Goal: Find contact information: Find contact information

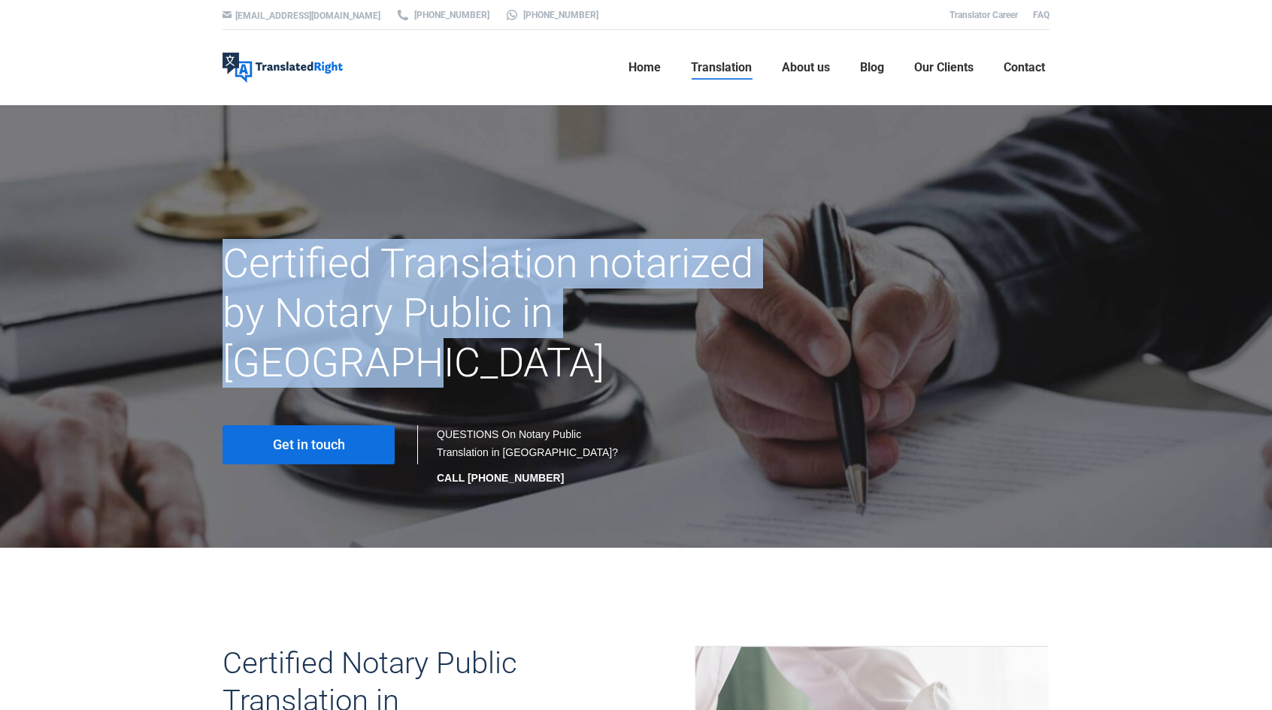
drag, startPoint x: 225, startPoint y: 267, endPoint x: 755, endPoint y: 312, distance: 531.8
click at [755, 312] on h1 "Certified Translation notarized by Notary Public in Singapore" at bounding box center [493, 313] width 543 height 149
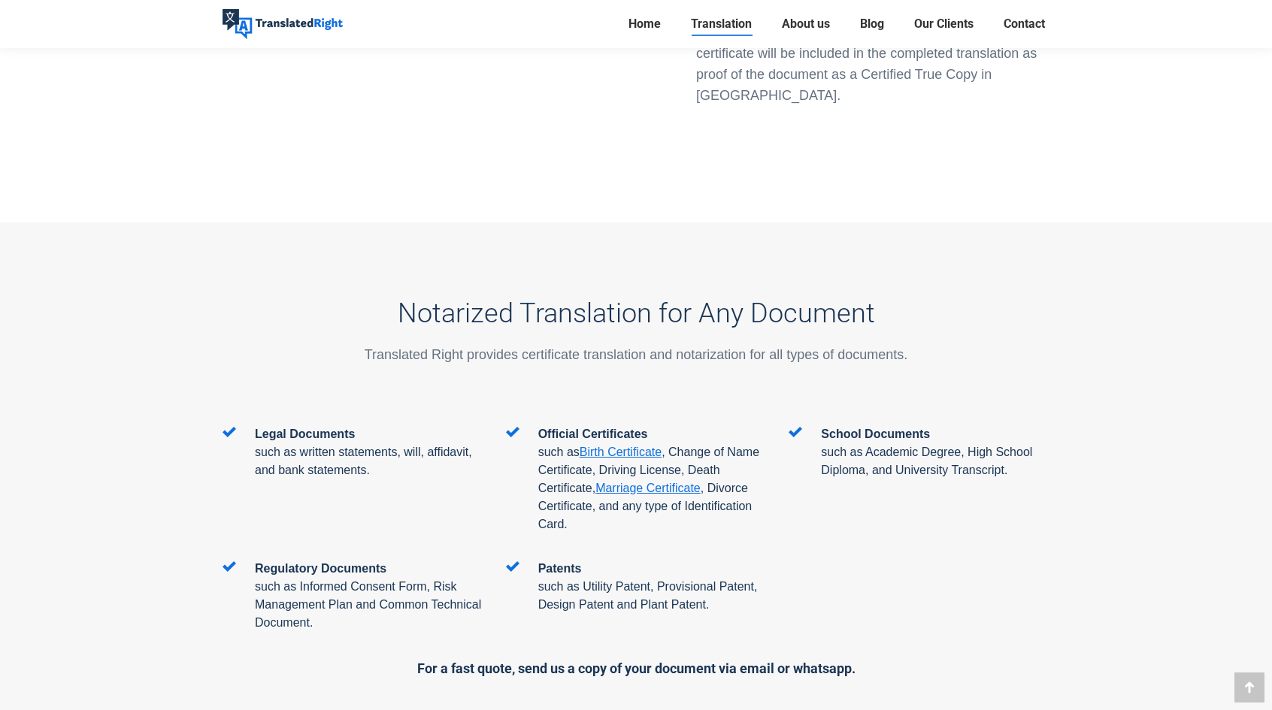
scroll to position [2330, 0]
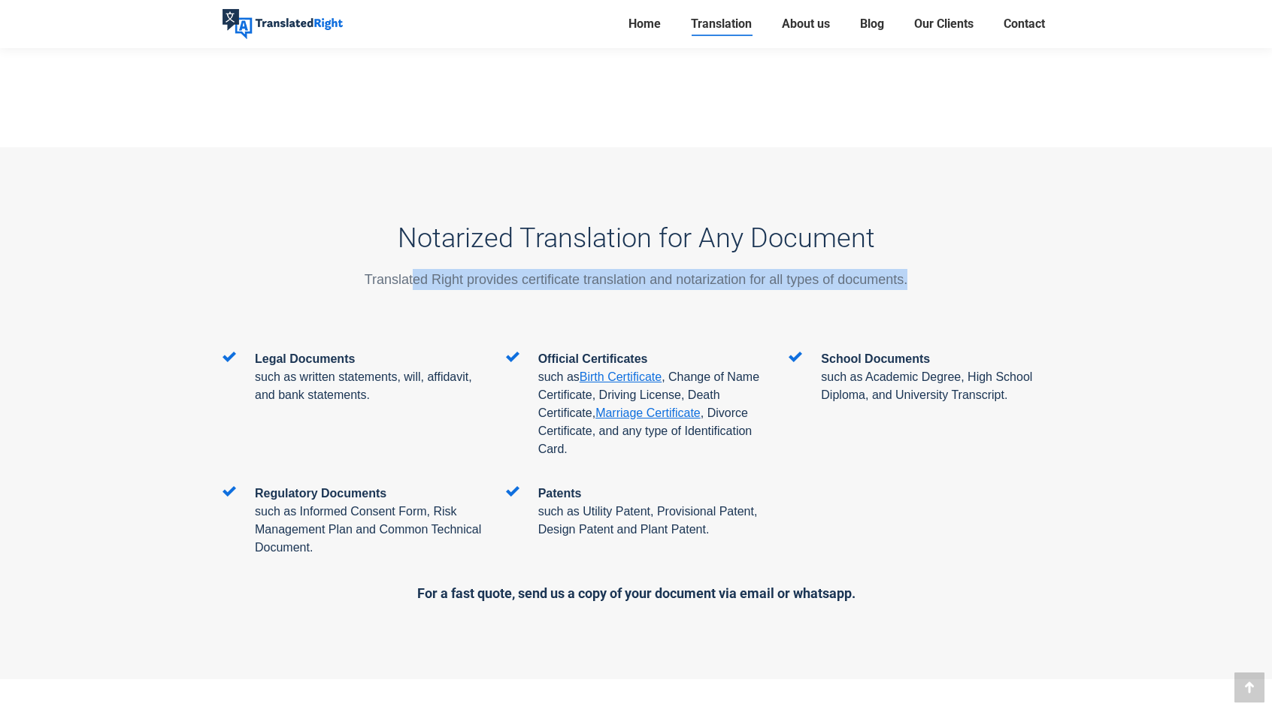
drag, startPoint x: 412, startPoint y: 193, endPoint x: 764, endPoint y: 211, distance: 353.0
click at [764, 211] on div "Notarized Translation for Any Document Translated Right provides certificate tr…" at bounding box center [635, 262] width 827 height 177
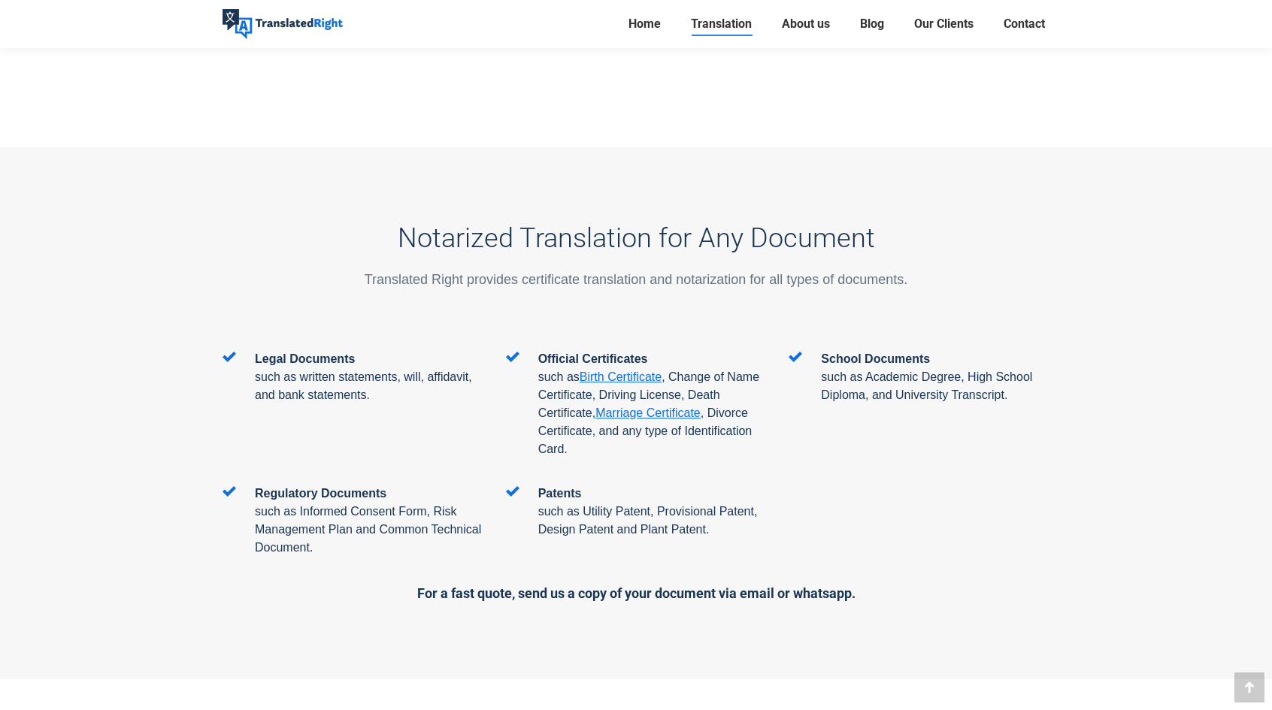
click at [274, 353] on span "Legal Documents" at bounding box center [305, 359] width 100 height 13
click at [304, 23] on img at bounding box center [282, 24] width 120 height 30
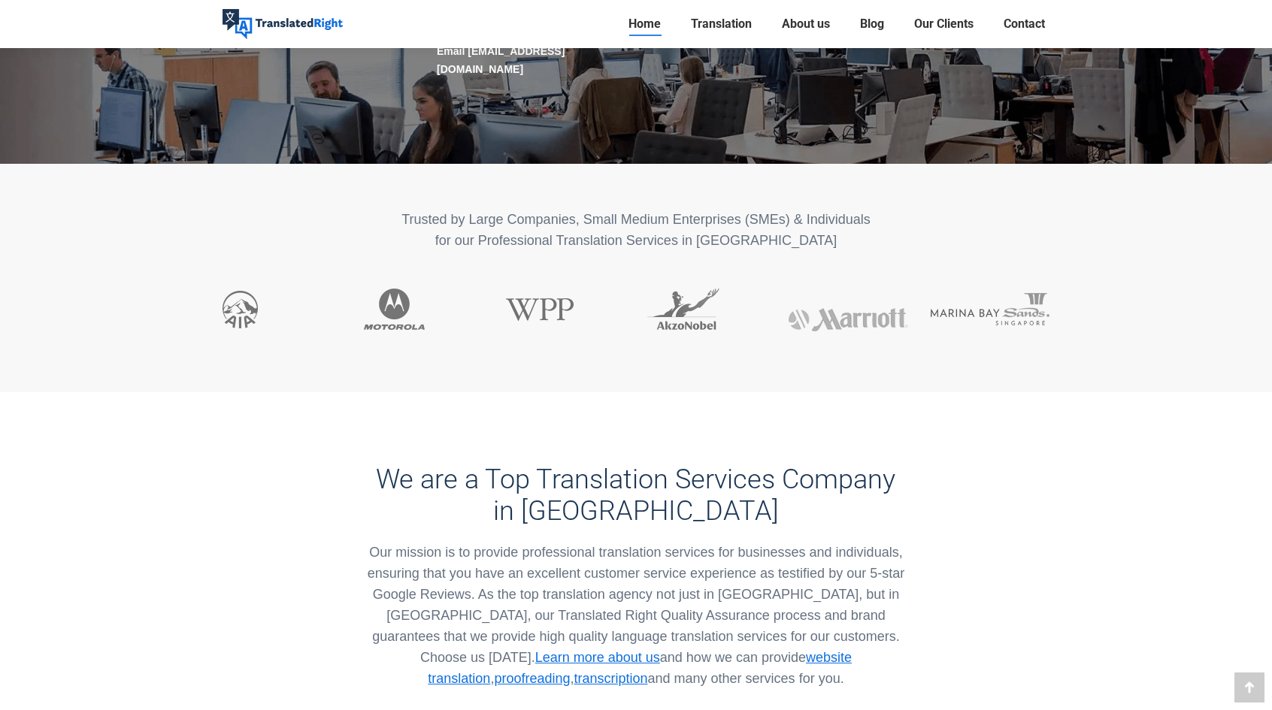
scroll to position [225, 0]
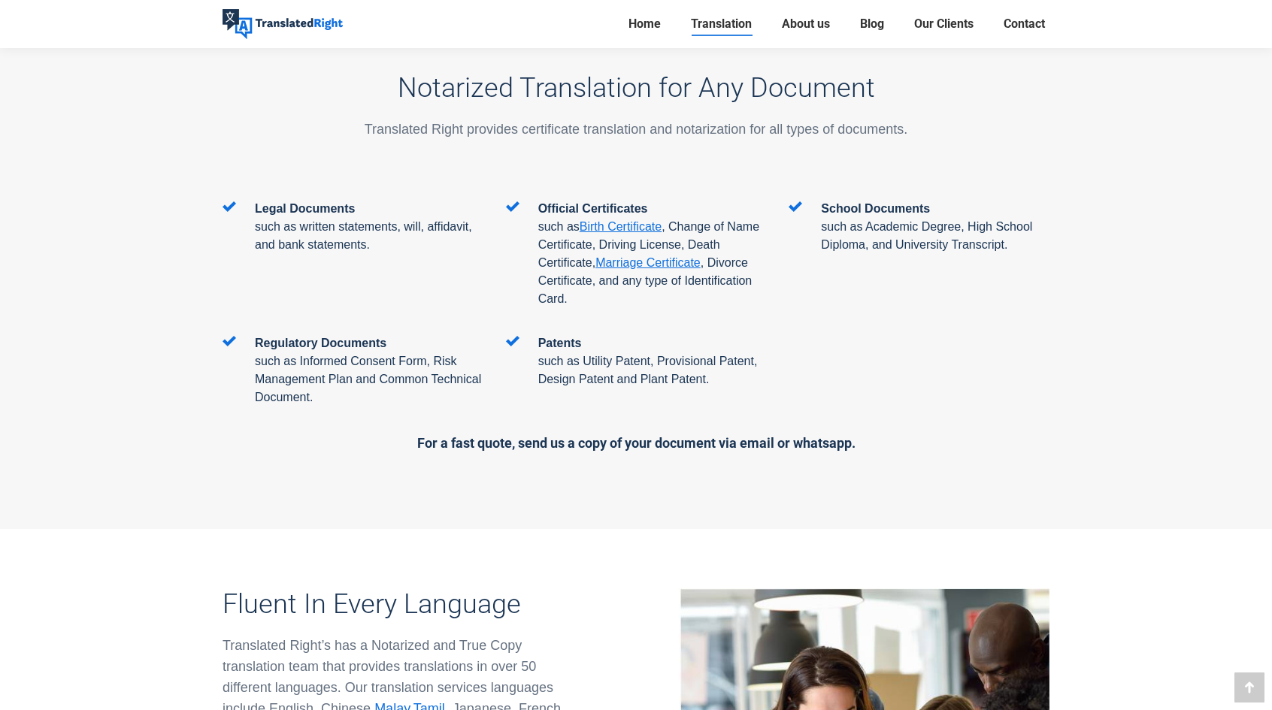
scroll to position [2330, 0]
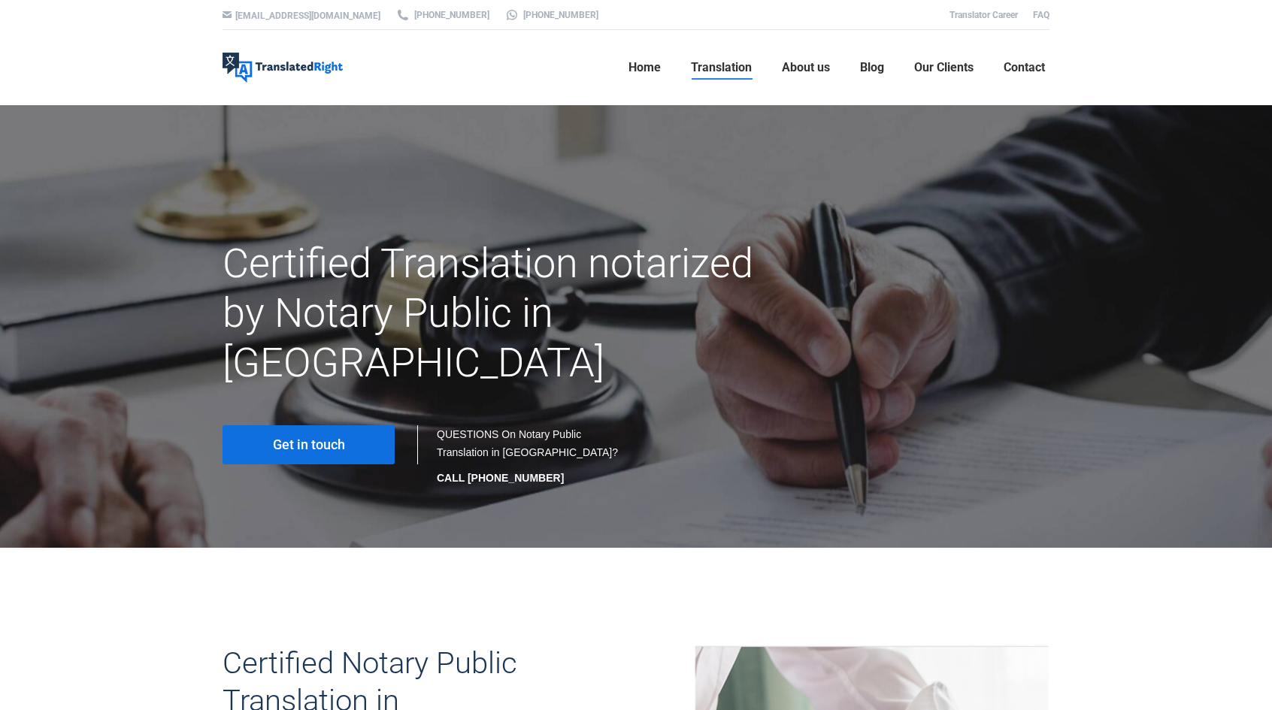
click at [347, 425] on link "Get in touch" at bounding box center [308, 444] width 172 height 39
